Goal: Task Accomplishment & Management: Complete application form

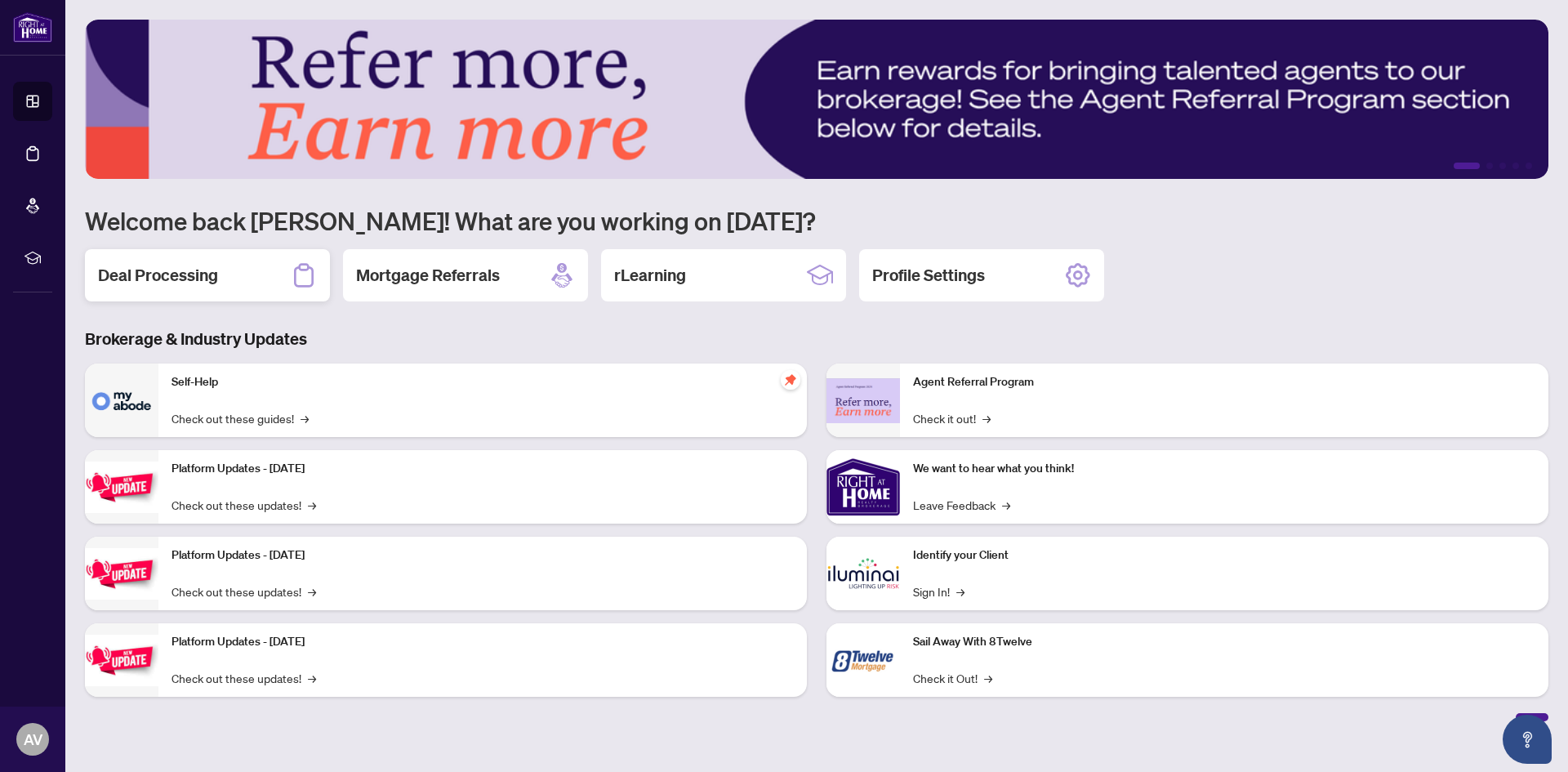
click at [263, 272] on div "Deal Processing" at bounding box center [208, 276] width 245 height 52
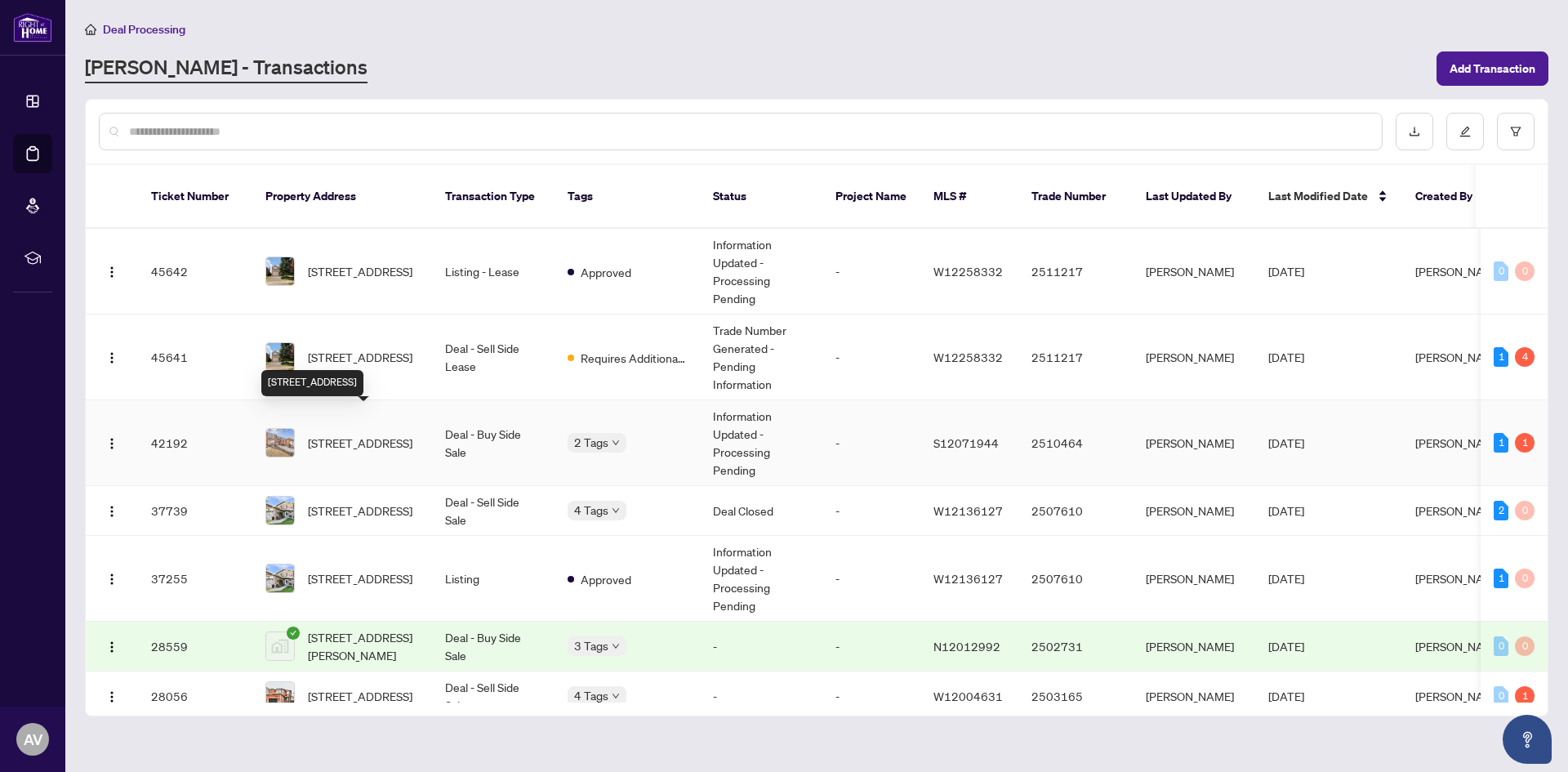
click at [356, 433] on span "[STREET_ADDRESS]" at bounding box center [361, 442] width 105 height 18
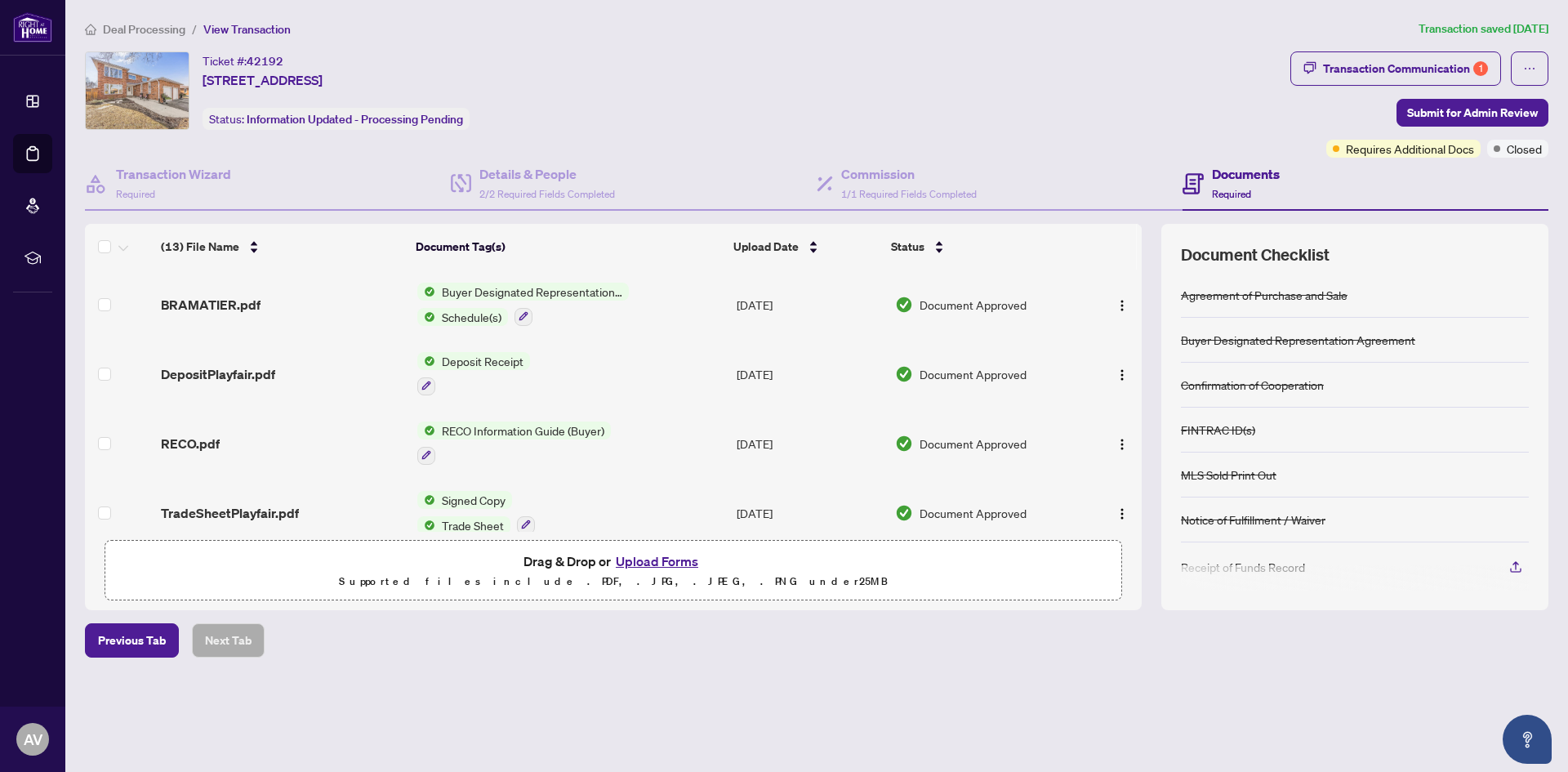
click at [656, 560] on button "Upload Forms" at bounding box center [656, 561] width 92 height 21
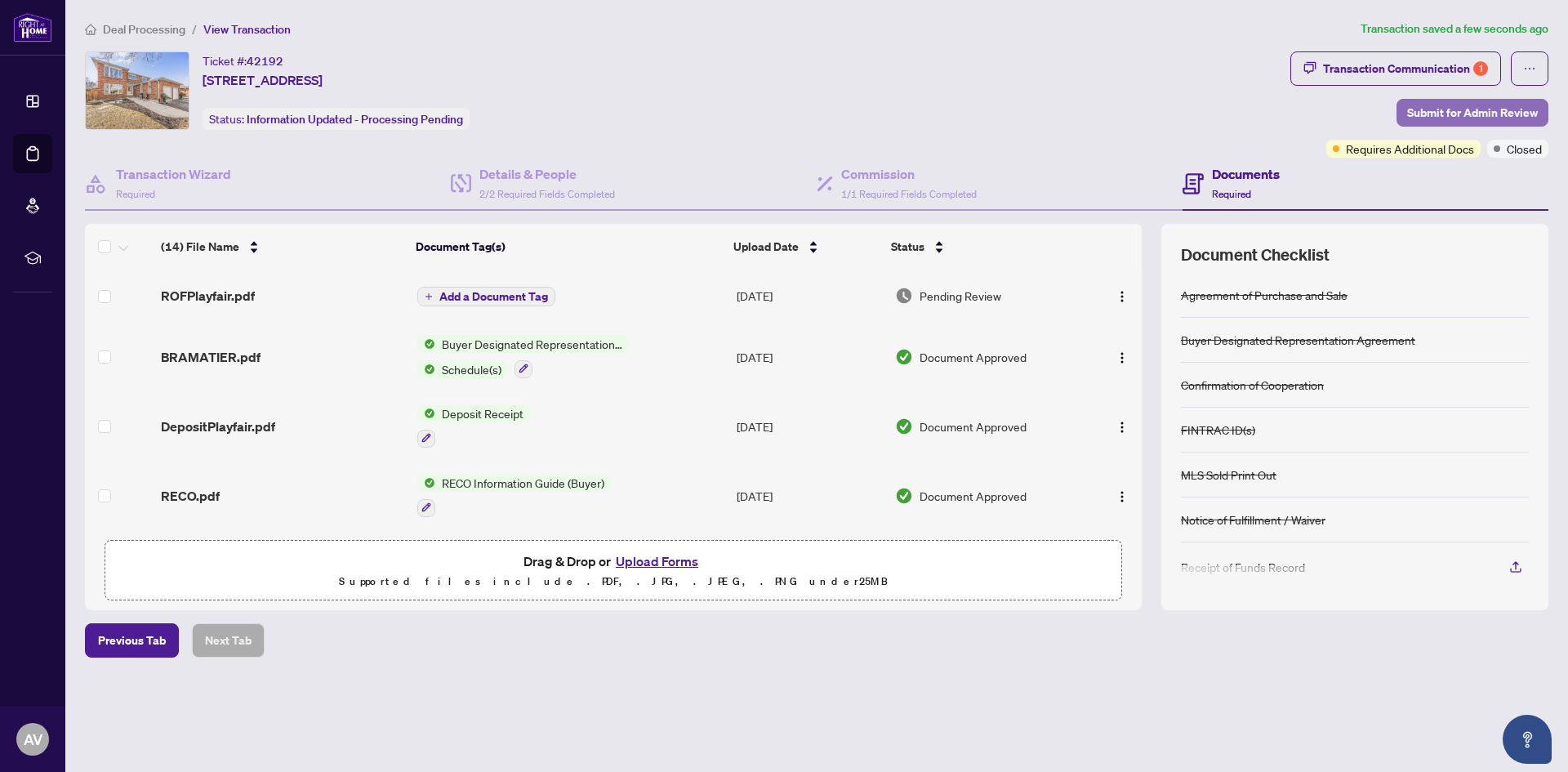
click at [1449, 111] on span "Submit for Admin Review" at bounding box center [1472, 113] width 131 height 26
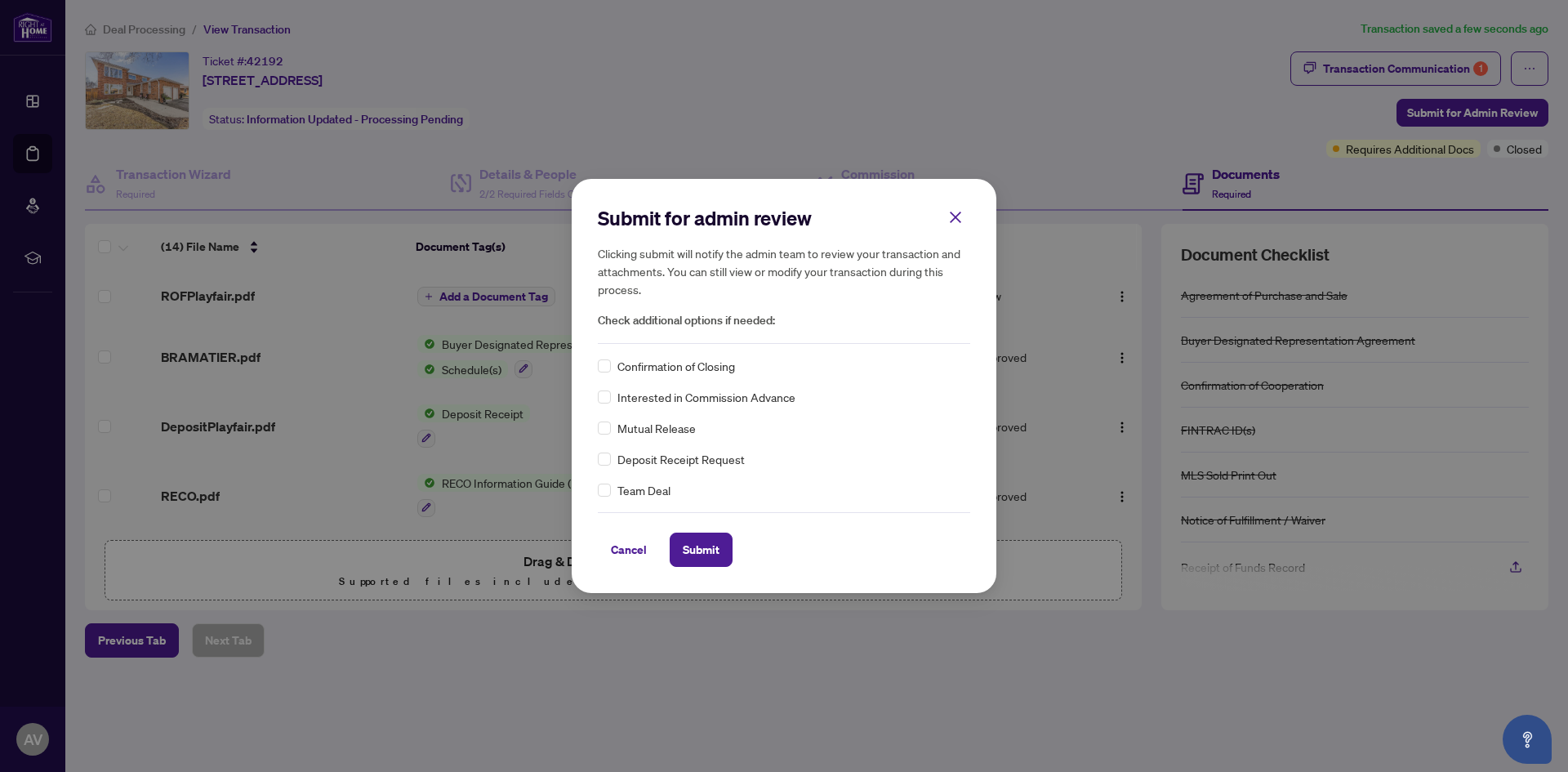
click at [712, 531] on div "Cancel Submit" at bounding box center [784, 539] width 373 height 55
click at [713, 536] on button "Submit" at bounding box center [701, 550] width 63 height 34
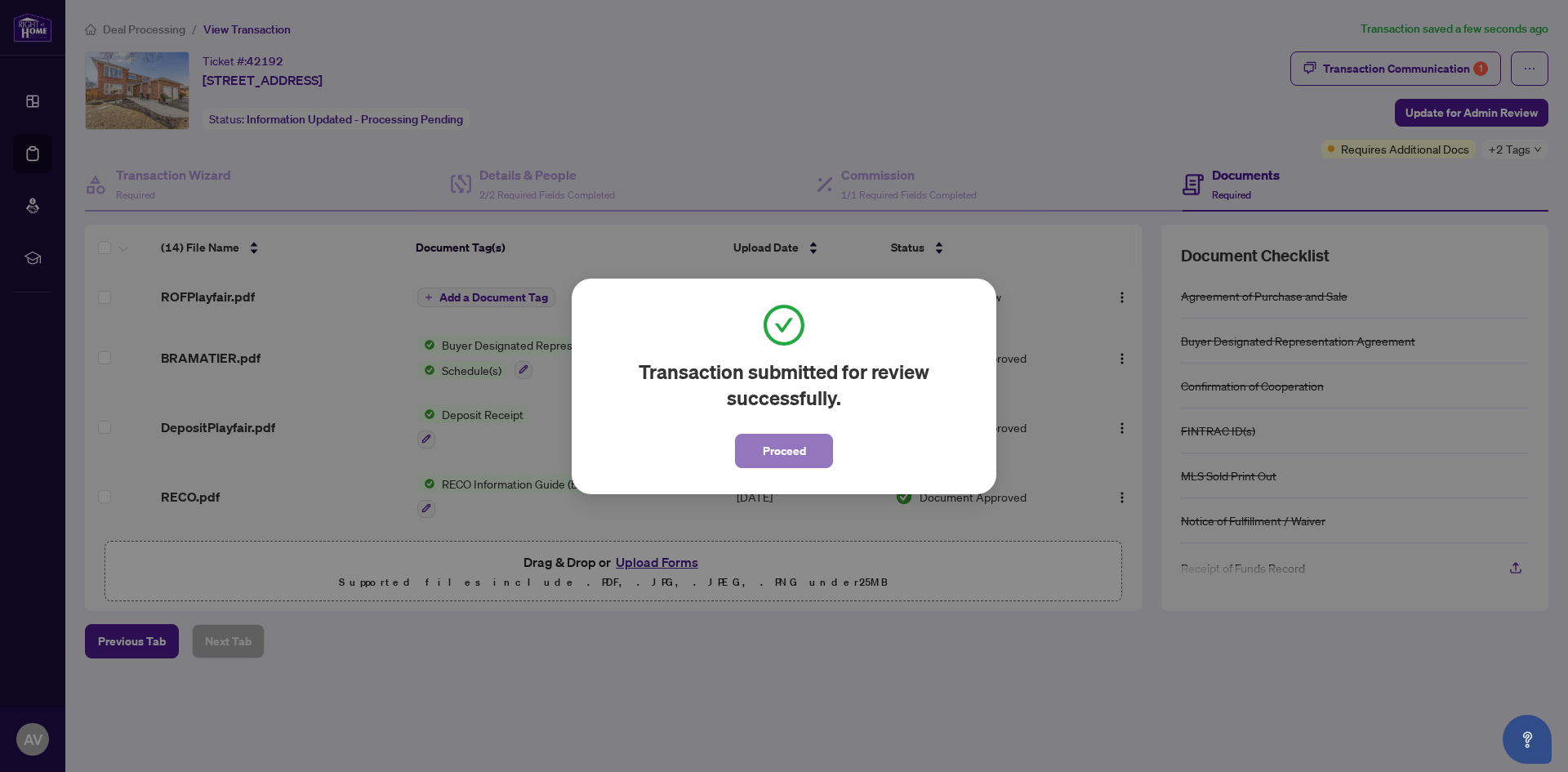
click at [777, 446] on span "Proceed" at bounding box center [784, 451] width 43 height 26
